Goal: Information Seeking & Learning: Learn about a topic

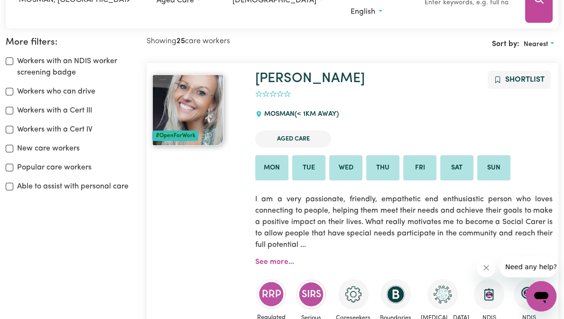
scroll to position [158, 0]
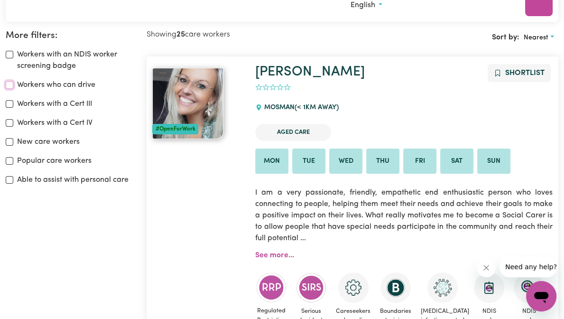
click at [13, 84] on input "Workers who can drive" at bounding box center [10, 85] width 8 height 8
checkbox input "true"
click at [13, 160] on input "Popular care workers" at bounding box center [10, 161] width 8 height 8
checkbox input "true"
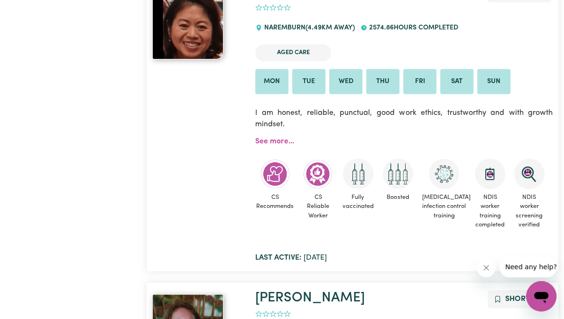
scroll to position [918, 0]
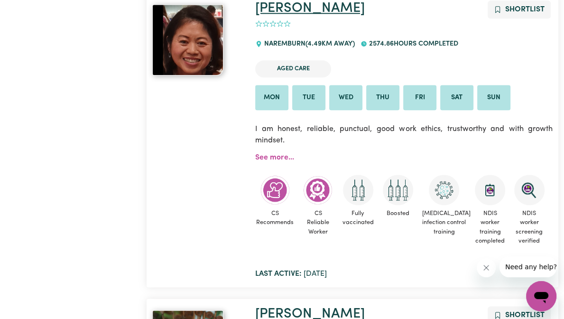
click at [291, 15] on link "[PERSON_NAME]" at bounding box center [310, 8] width 110 height 14
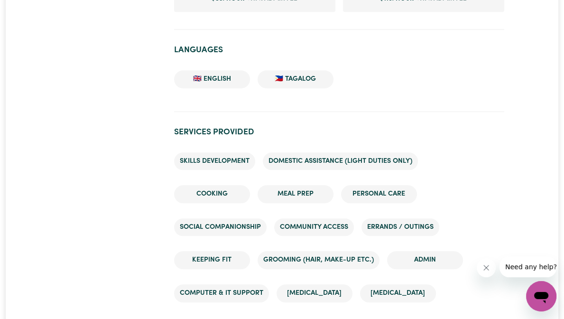
scroll to position [712, 0]
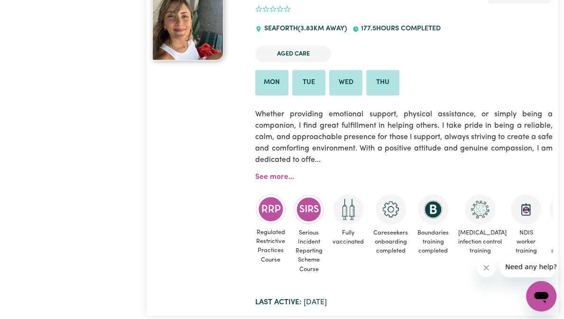
scroll to position [538, 0]
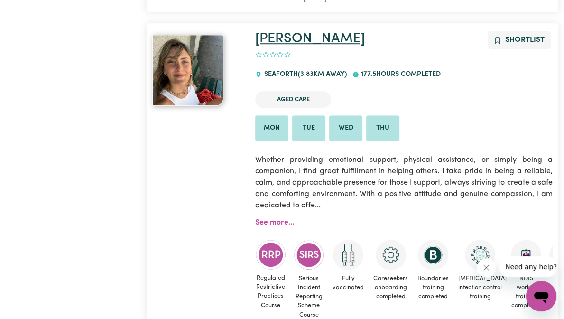
click at [311, 39] on link "[PERSON_NAME]" at bounding box center [310, 39] width 110 height 14
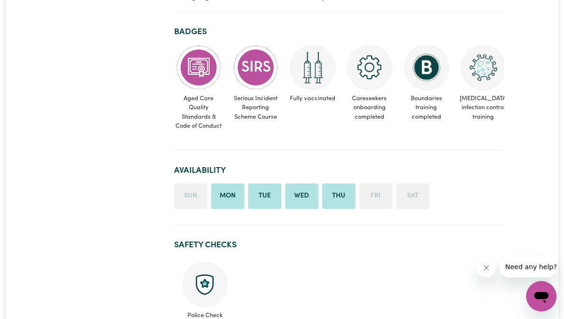
scroll to position [332, 0]
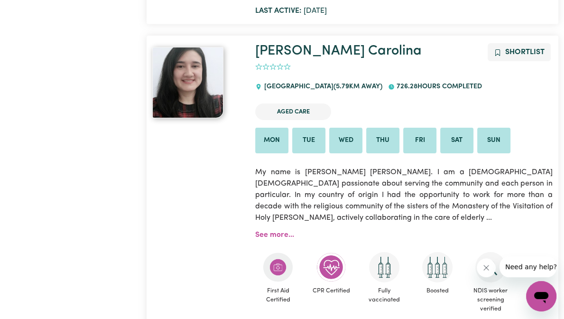
scroll to position [2531, 0]
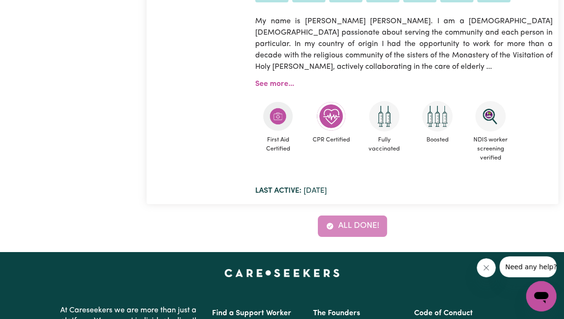
scroll to position [2531, 0]
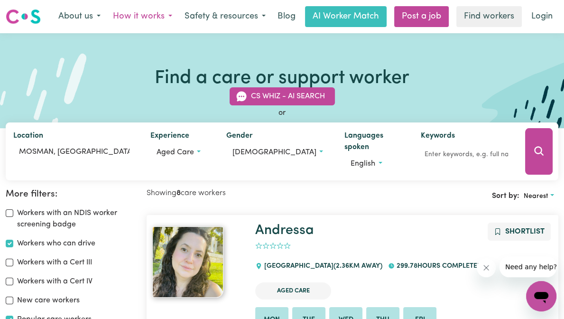
click at [120, 17] on button "How it works" at bounding box center [143, 17] width 72 height 20
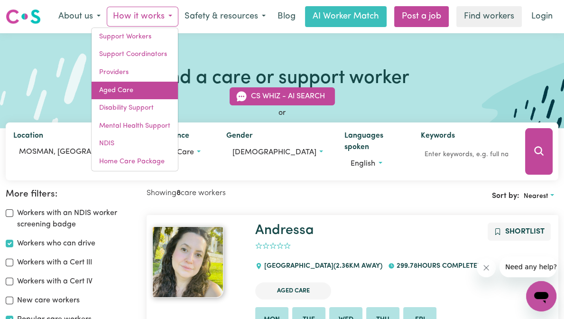
click at [115, 85] on link "Aged Care" at bounding box center [135, 91] width 86 height 18
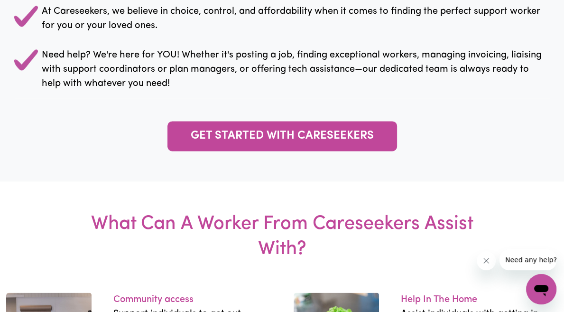
scroll to position [996, 0]
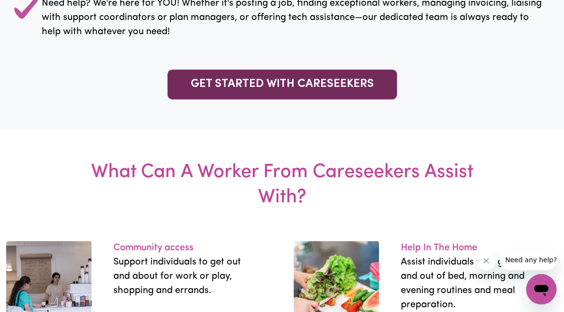
click at [193, 99] on link "GET STARTED WITH CARESEEKERS" at bounding box center [282, 84] width 230 height 30
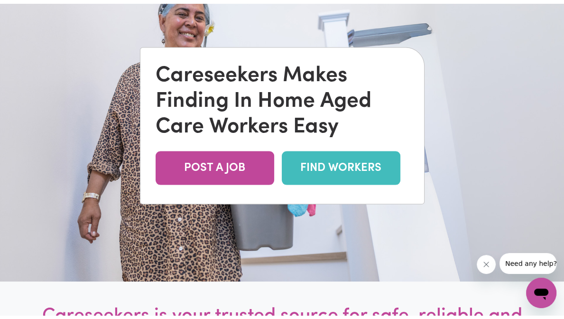
scroll to position [0, 0]
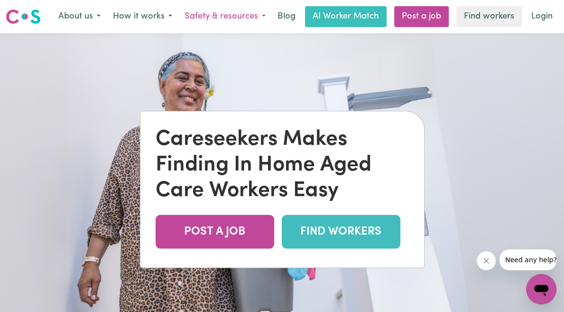
click at [205, 17] on button "Safety & resources" at bounding box center [224, 17] width 93 height 20
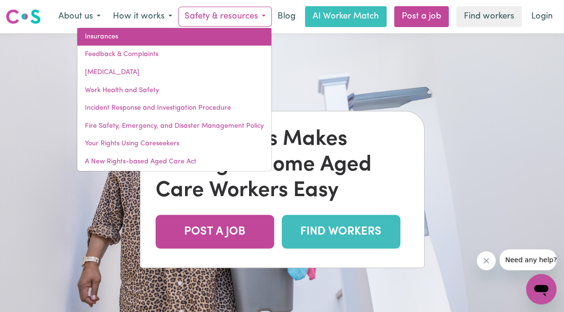
click at [112, 37] on link "Insurances" at bounding box center [174, 37] width 194 height 18
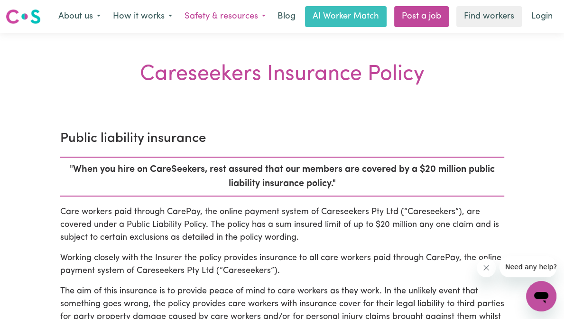
click at [202, 16] on button "Safety & resources" at bounding box center [224, 17] width 93 height 20
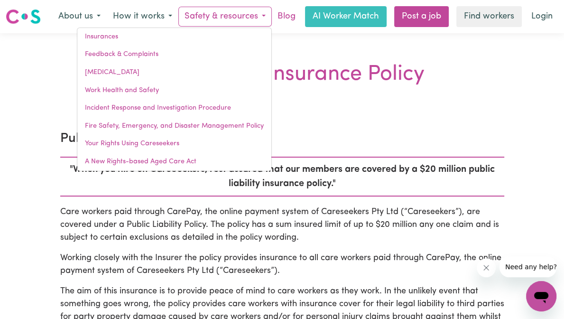
click at [285, 17] on link "Blog" at bounding box center [286, 16] width 29 height 21
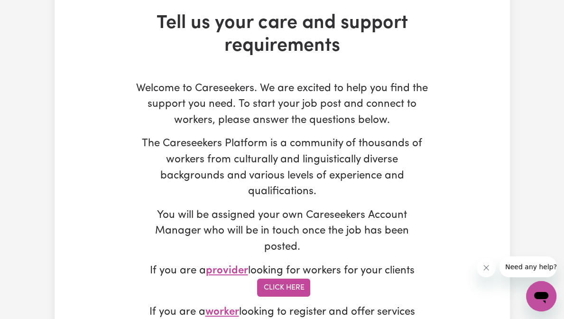
scroll to position [95, 0]
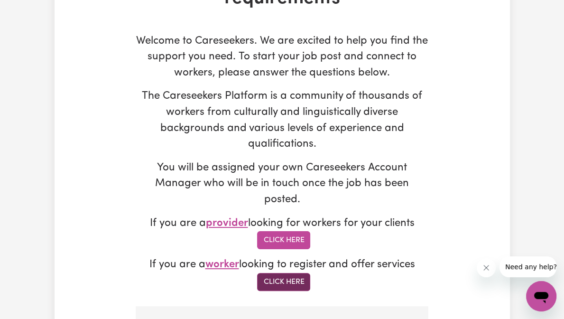
click at [310, 273] on link "Click Here" at bounding box center [283, 282] width 53 height 18
